Goal: Information Seeking & Learning: Learn about a topic

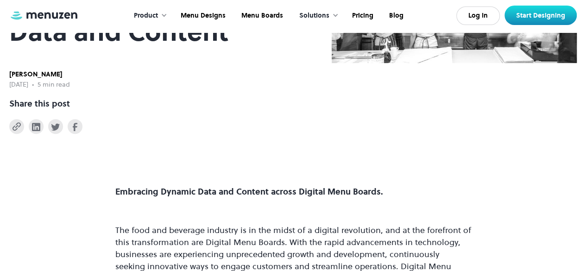
scroll to position [207, 0]
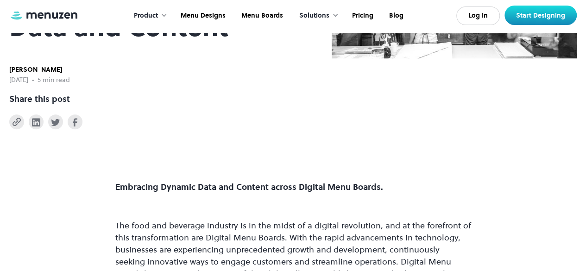
drag, startPoint x: 68, startPoint y: 67, endPoint x: 2, endPoint y: 70, distance: 65.9
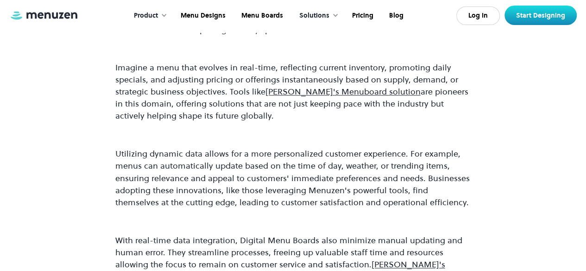
scroll to position [551, 0]
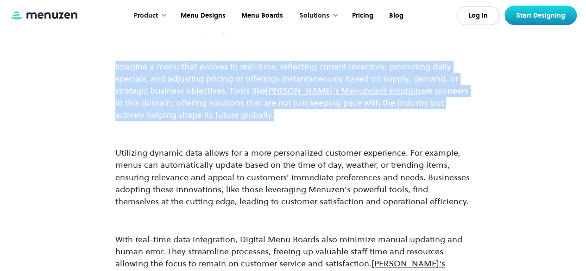
drag, startPoint x: 114, startPoint y: 67, endPoint x: 239, endPoint y: 119, distance: 134.9
click at [239, 119] on p "Imagine a menu that evolves in real-time, reflecting current inventory, promoti…" at bounding box center [293, 91] width 356 height 60
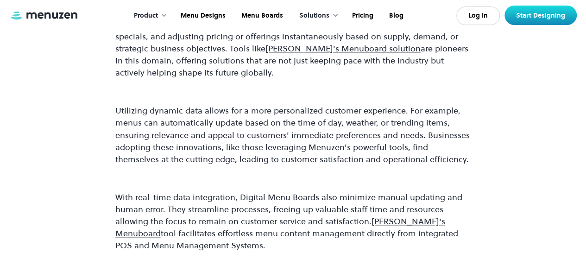
scroll to position [594, 0]
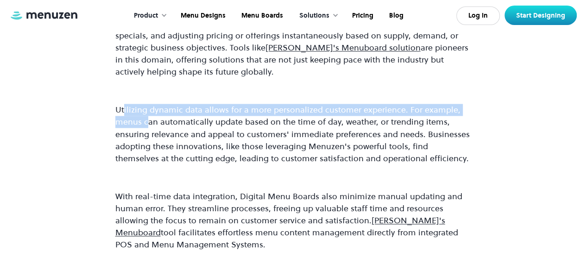
drag, startPoint x: 123, startPoint y: 114, endPoint x: 174, endPoint y: 126, distance: 52.4
click at [166, 124] on p "Utilizing dynamic data allows for a more personalized customer experience. For …" at bounding box center [293, 134] width 356 height 60
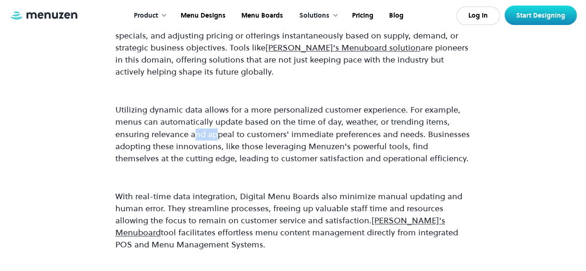
drag, startPoint x: 193, startPoint y: 131, endPoint x: 217, endPoint y: 139, distance: 25.7
click at [217, 139] on p "Utilizing dynamic data allows for a more personalized customer experience. For …" at bounding box center [293, 134] width 356 height 60
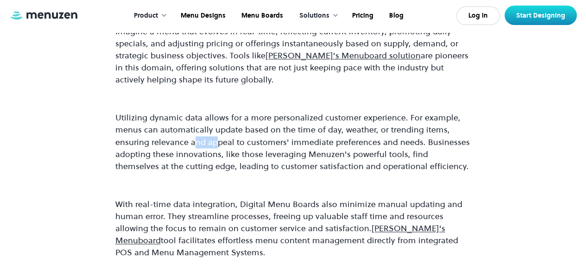
scroll to position [586, 0]
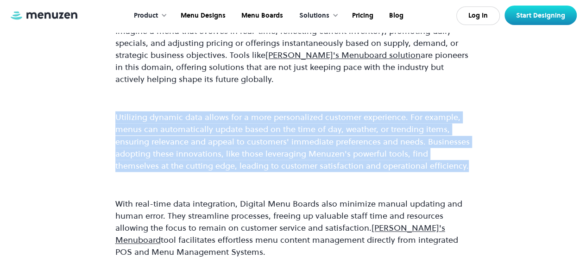
drag, startPoint x: 113, startPoint y: 117, endPoint x: 429, endPoint y: 170, distance: 320.5
click at [424, 144] on p "Utilizing dynamic data allows for a more personalized customer experience. For …" at bounding box center [293, 141] width 356 height 60
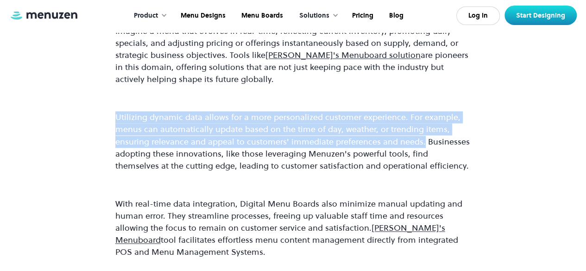
drag, startPoint x: 423, startPoint y: 144, endPoint x: 113, endPoint y: 108, distance: 311.8
copy p "Utilizing dynamic data allows for a more personalized customer experience. For …"
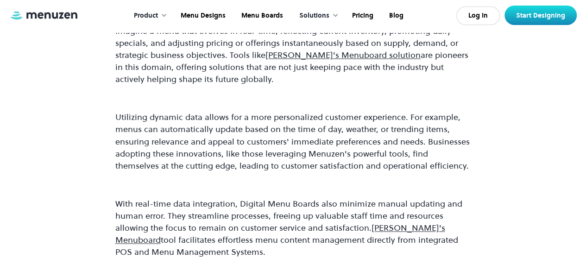
click at [363, 90] on div "Embracing Dynamic Data and Content across Digital Menu Boards. The food and bev…" at bounding box center [293, 248] width 356 height 893
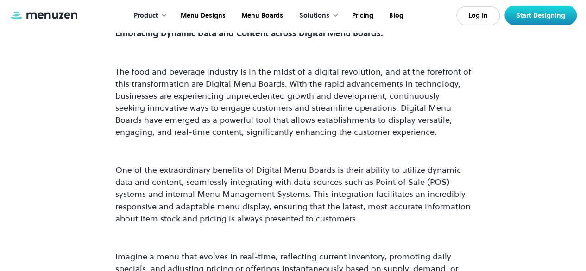
scroll to position [317, 0]
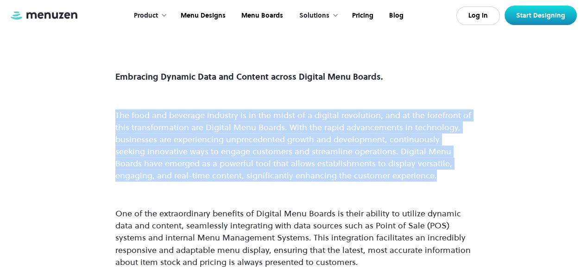
drag, startPoint x: 114, startPoint y: 113, endPoint x: 400, endPoint y: 181, distance: 294.5
click at [400, 181] on p "The food and beverage industry is in the midst of a digital revolution, and at …" at bounding box center [293, 145] width 356 height 73
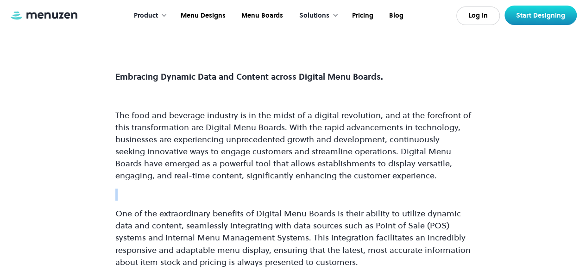
click at [400, 181] on p "The food and beverage industry is in the midst of a digital revolution, and at …" at bounding box center [293, 145] width 356 height 73
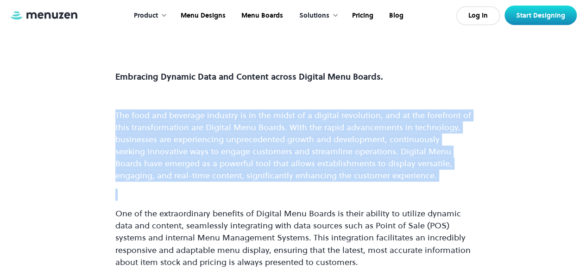
drag, startPoint x: 400, startPoint y: 181, endPoint x: 379, endPoint y: 176, distance: 21.6
click at [379, 176] on p "The food and beverage industry is in the midst of a digital revolution, and at …" at bounding box center [293, 145] width 356 height 73
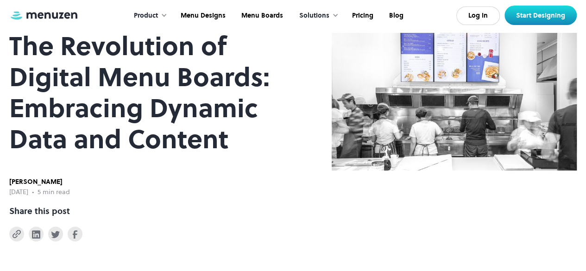
scroll to position [122, 0]
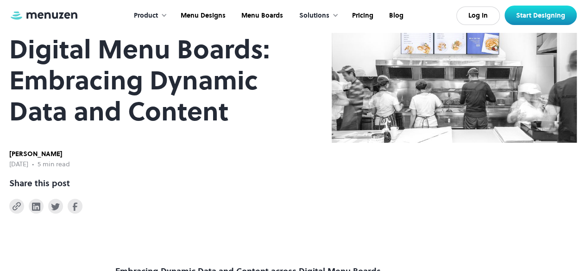
drag, startPoint x: 69, startPoint y: 154, endPoint x: 29, endPoint y: 157, distance: 39.5
click at [29, 157] on div "[PERSON_NAME]" at bounding box center [39, 154] width 61 height 10
copy div "Holtzhausen"
